Goal: Task Accomplishment & Management: Manage account settings

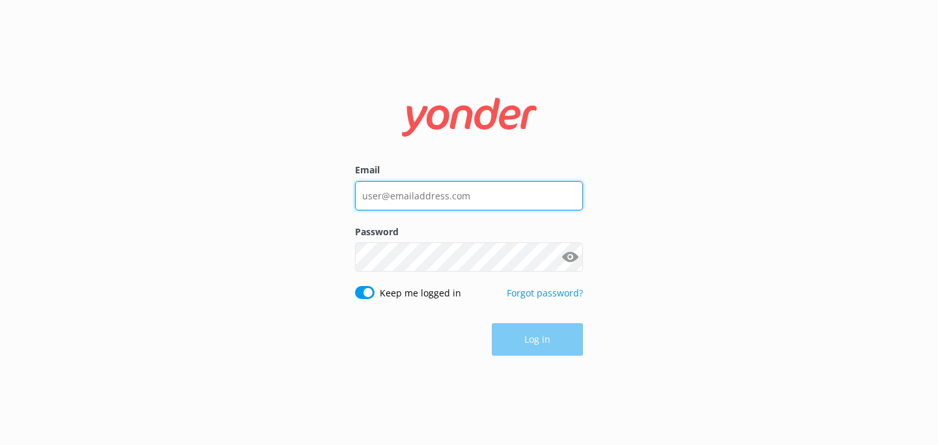
click at [393, 199] on input "Email" at bounding box center [469, 195] width 228 height 29
type input "[EMAIL_ADDRESS][DOMAIN_NAME]"
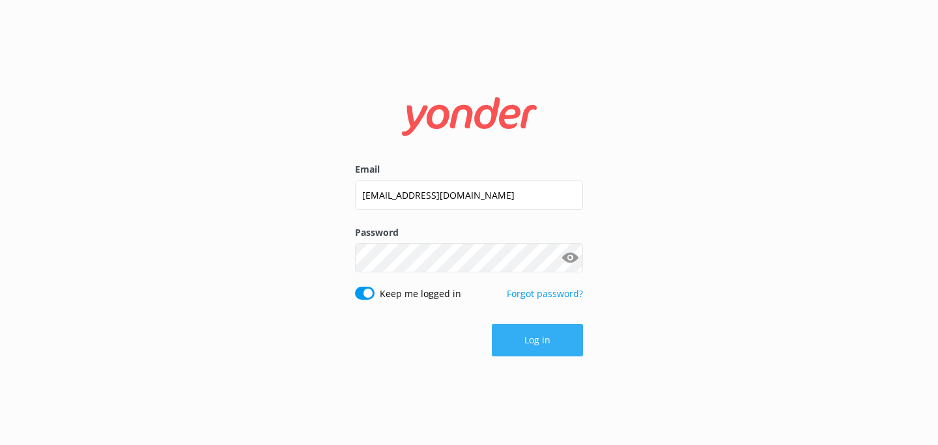
click at [531, 329] on button "Log in" at bounding box center [537, 340] width 91 height 33
